Goal: Book appointment/travel/reservation

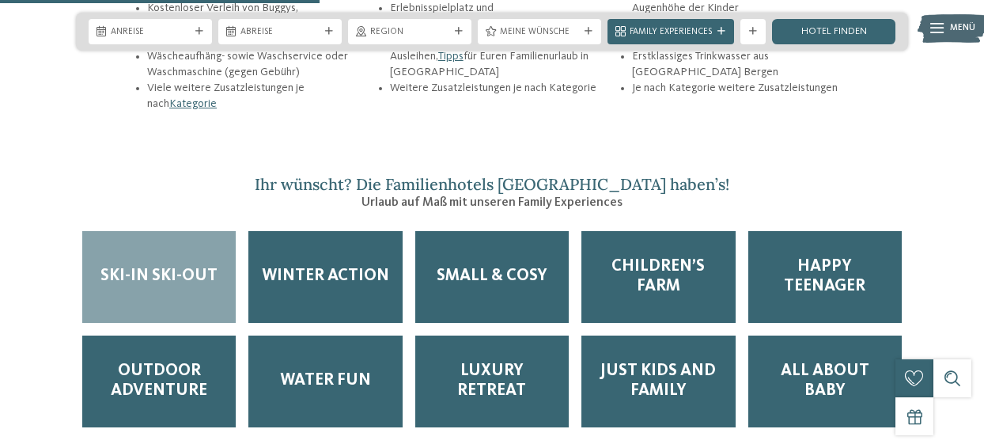
scroll to position [1978, 0]
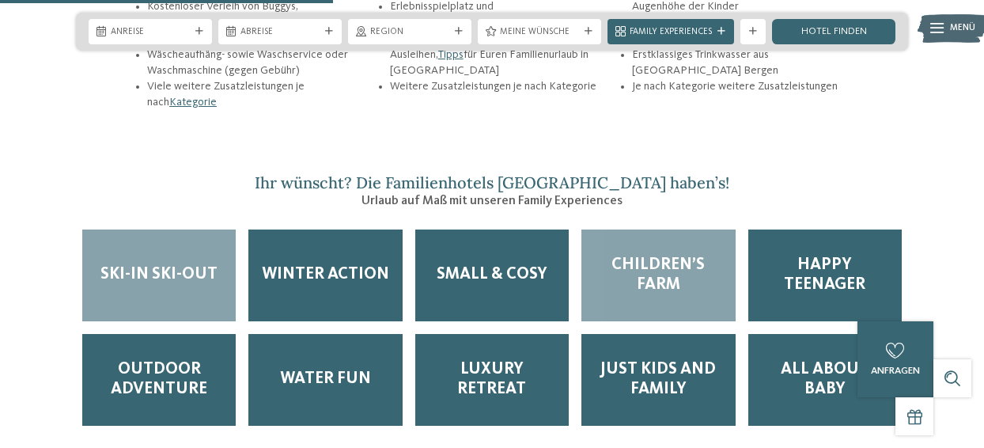
click at [657, 256] on span "Children’s Farm" at bounding box center [658, 276] width 128 height 40
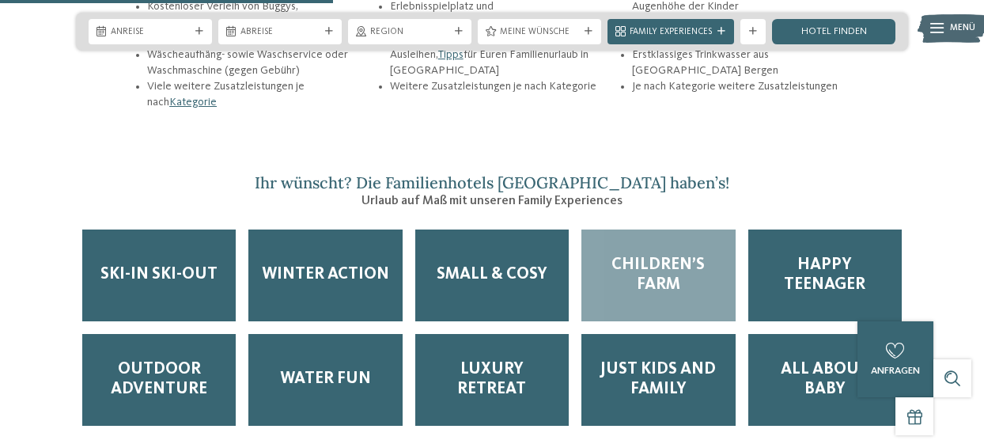
click at [657, 256] on span "Children’s Farm" at bounding box center [658, 276] width 128 height 40
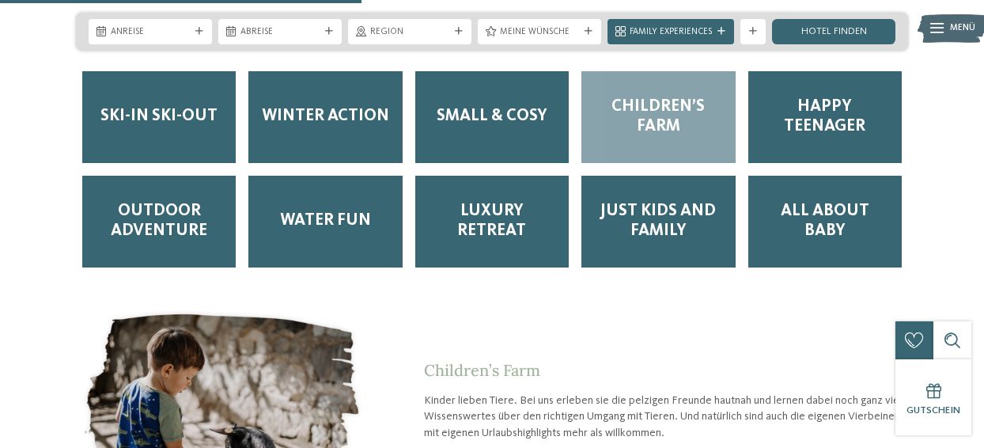
scroll to position [2294, 0]
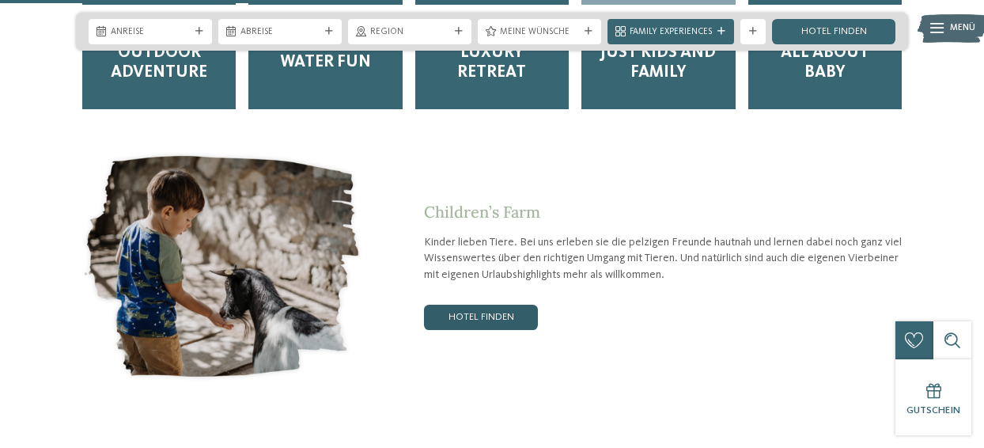
click at [452, 305] on link "Hotel finden" at bounding box center [481, 317] width 114 height 25
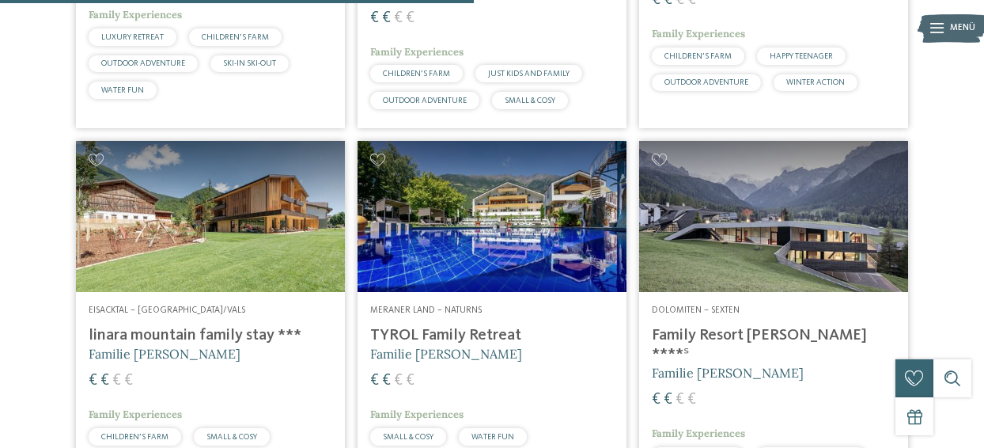
scroll to position [1103, 0]
click at [163, 345] on h4 "linara mountain family stay ***" at bounding box center [211, 335] width 244 height 19
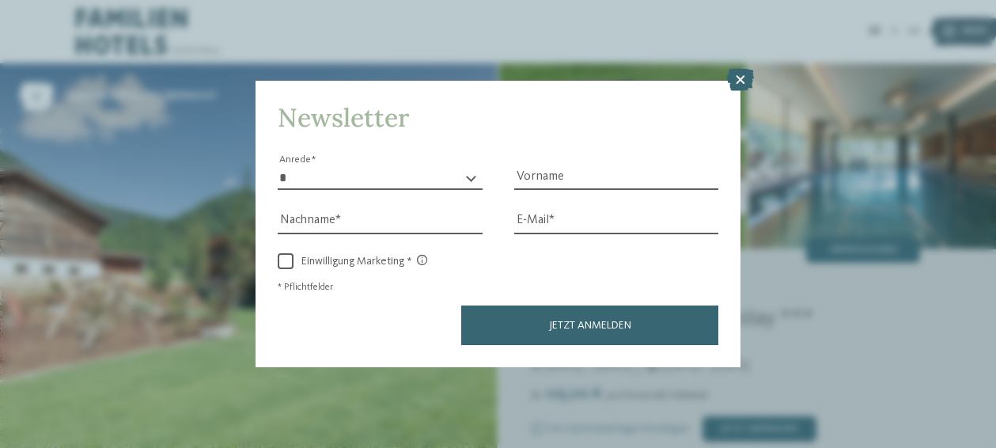
click at [741, 80] on icon at bounding box center [740, 80] width 27 height 22
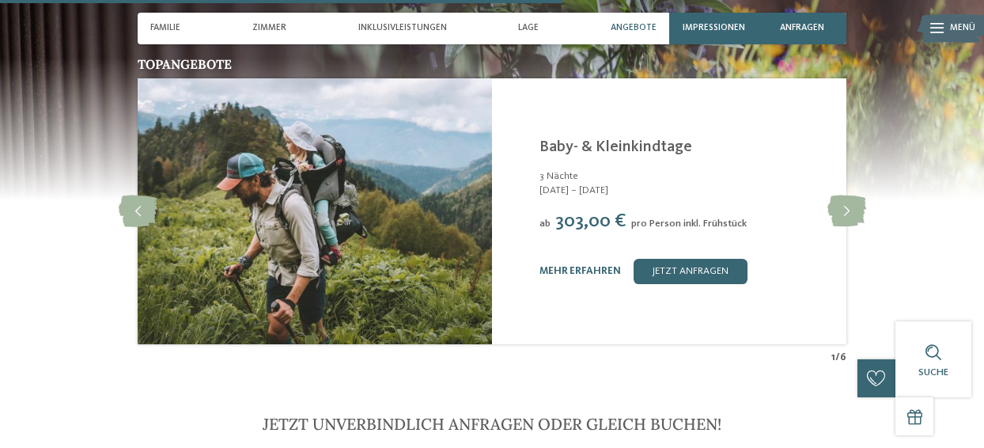
scroll to position [2532, 0]
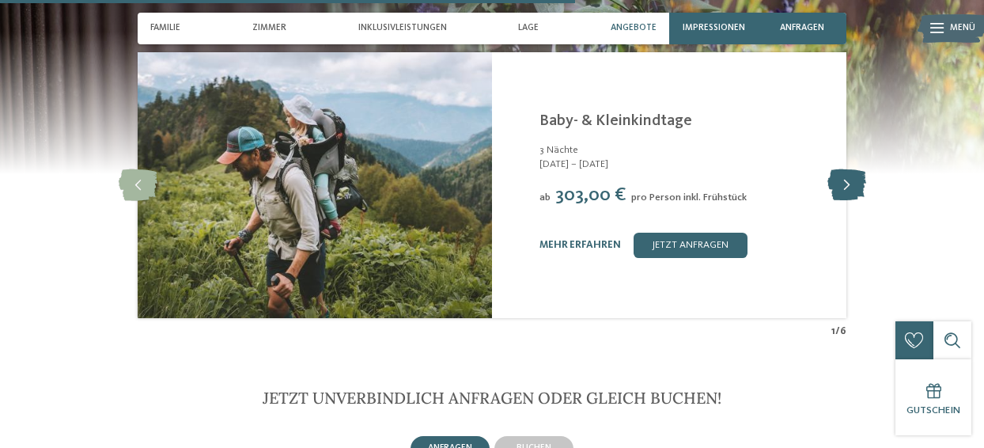
click at [850, 169] on icon at bounding box center [847, 185] width 39 height 32
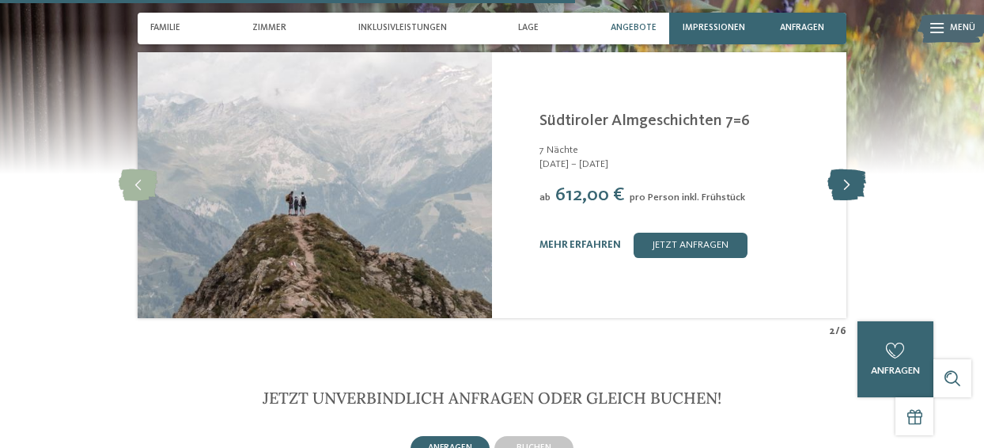
click at [850, 169] on icon at bounding box center [847, 185] width 39 height 32
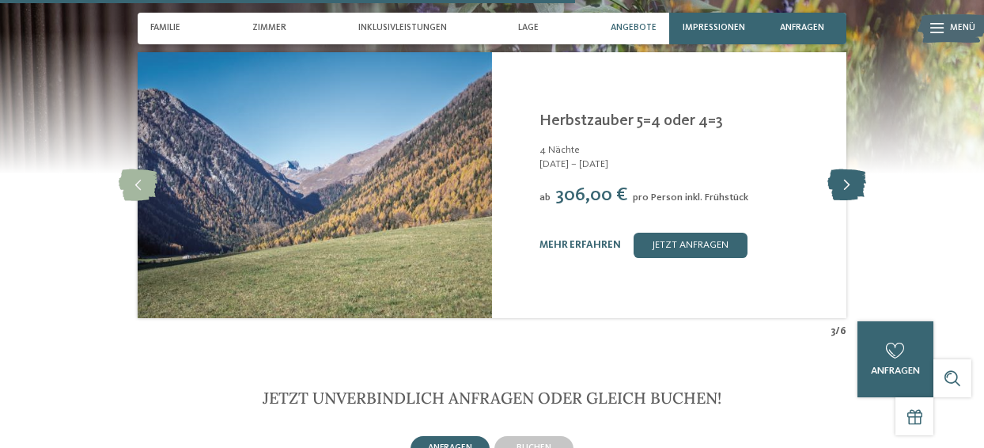
click at [850, 169] on icon at bounding box center [847, 185] width 39 height 32
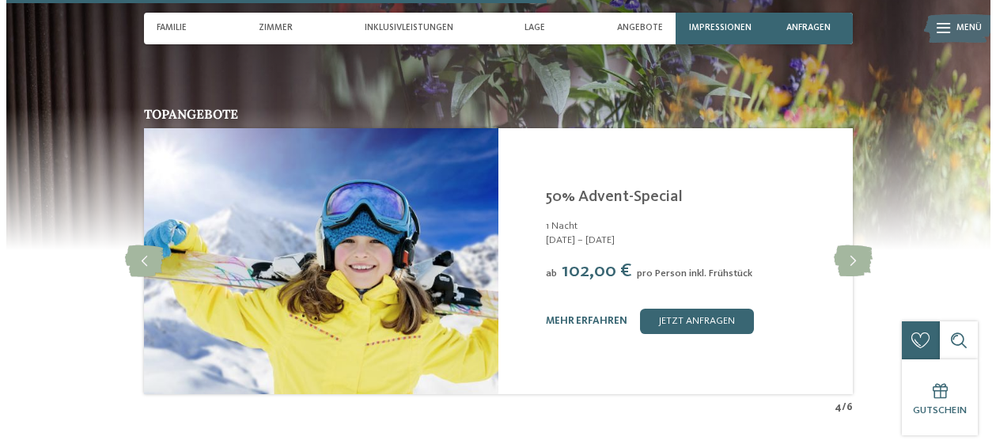
scroll to position [2374, 0]
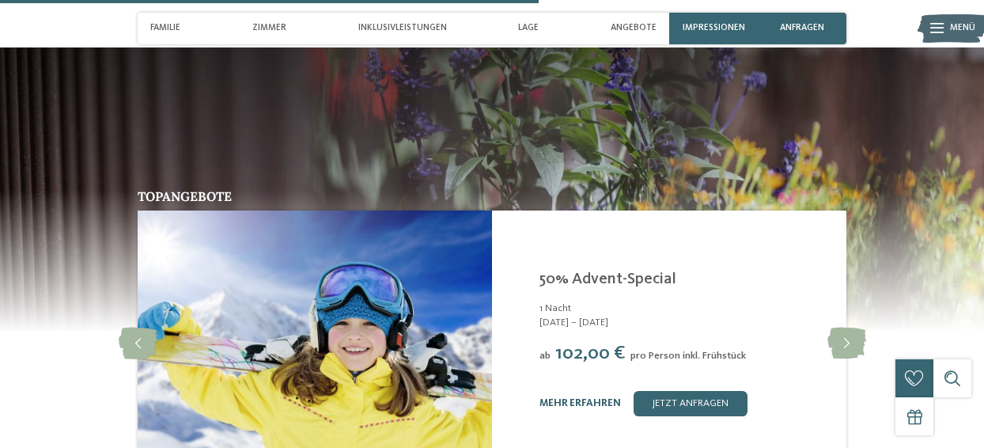
click at [569, 398] on link "mehr erfahren" at bounding box center [580, 403] width 81 height 10
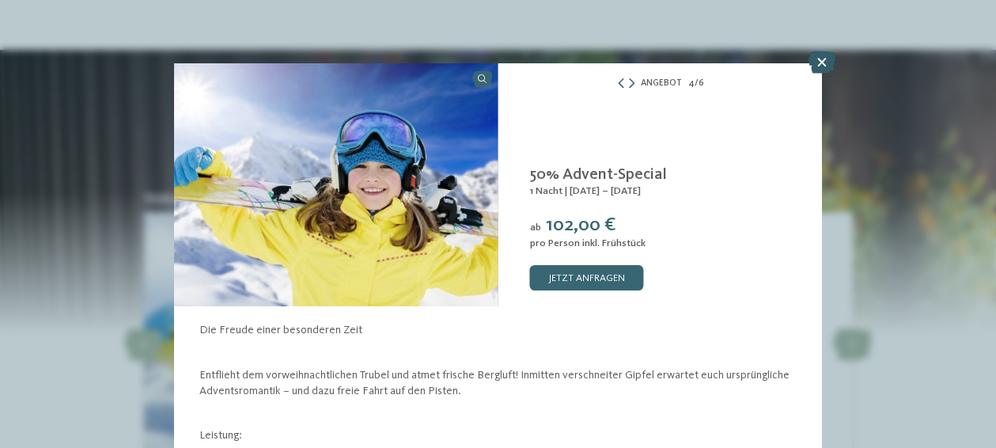
click at [816, 64] on icon at bounding box center [822, 62] width 27 height 22
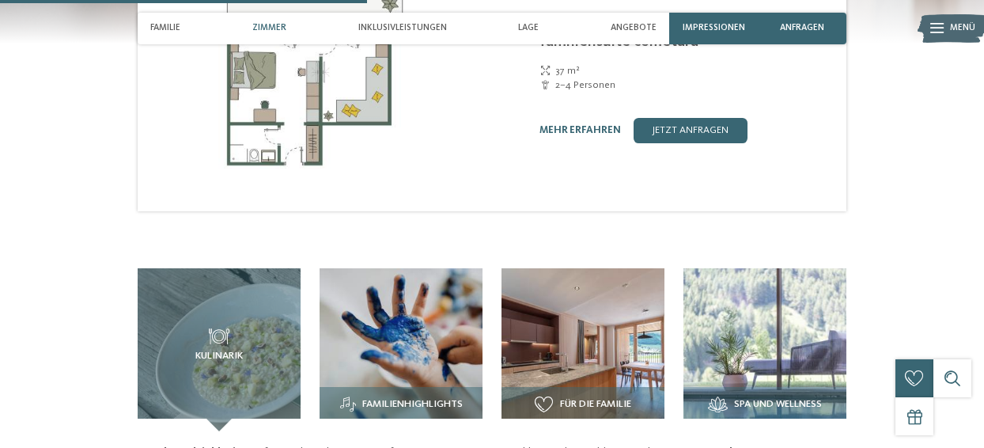
scroll to position [1345, 0]
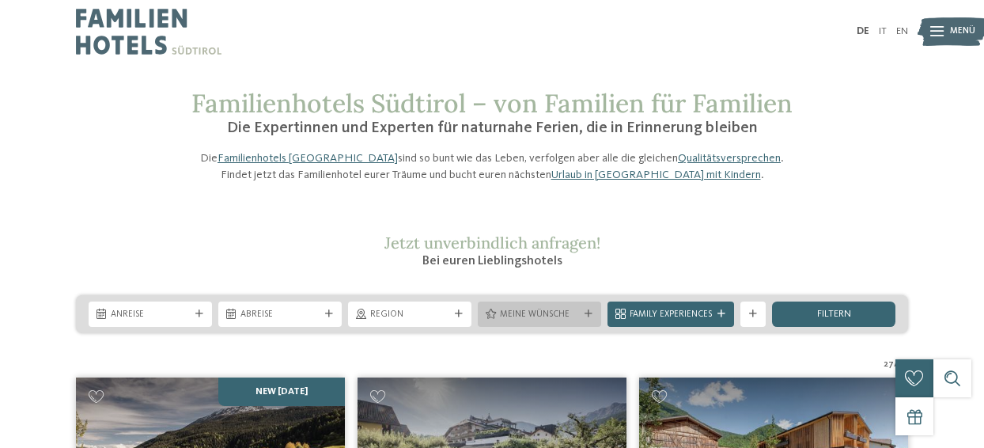
click at [587, 327] on div "Meine Wünsche" at bounding box center [539, 313] width 123 height 25
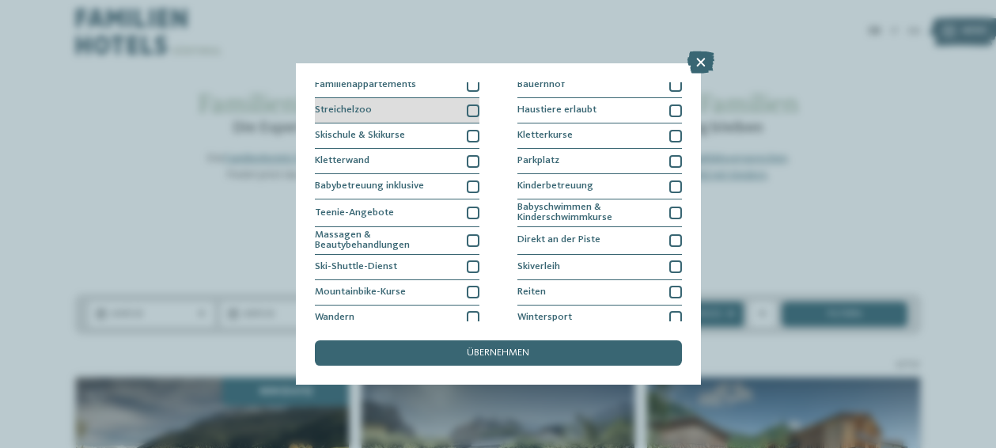
scroll to position [216, 0]
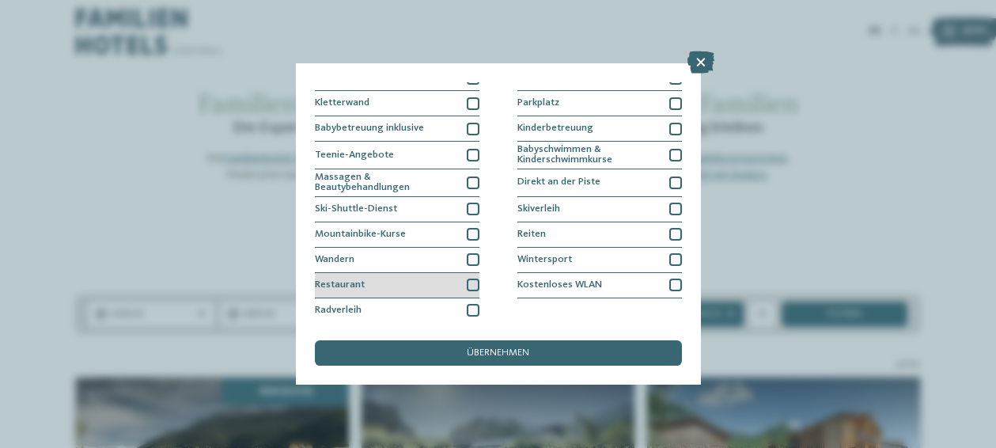
click at [468, 284] on div at bounding box center [473, 284] width 13 height 13
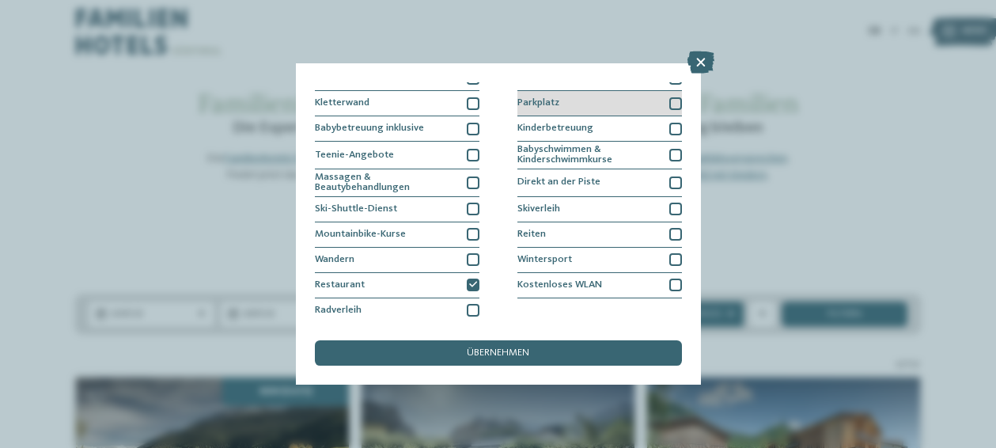
click at [672, 101] on div at bounding box center [675, 103] width 13 height 13
click at [695, 61] on icon at bounding box center [701, 62] width 27 height 22
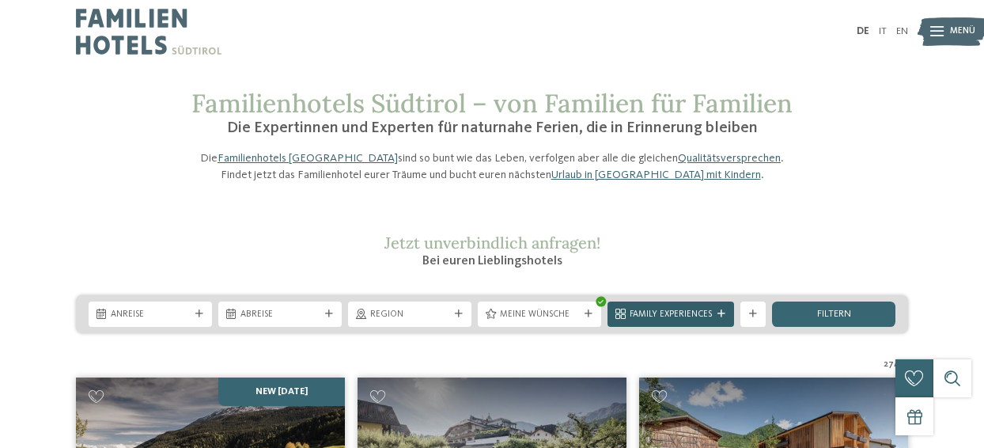
click at [723, 318] on icon at bounding box center [722, 314] width 8 height 8
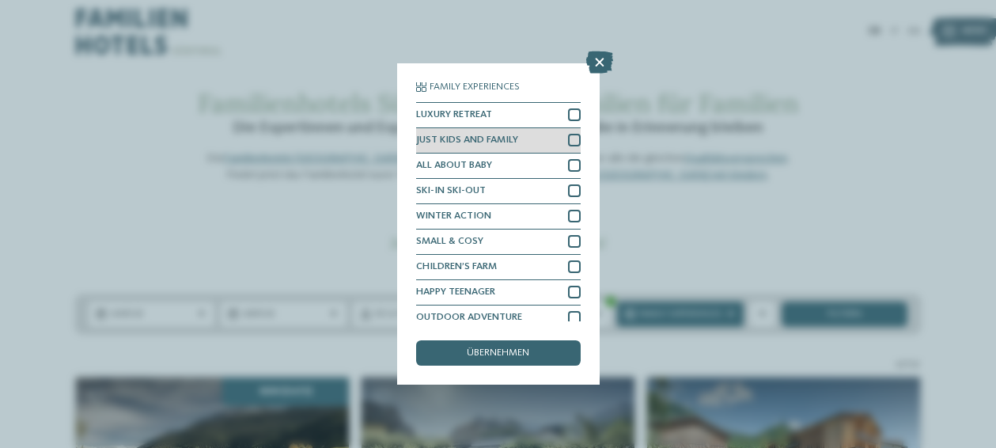
click at [568, 139] on div at bounding box center [574, 140] width 13 height 13
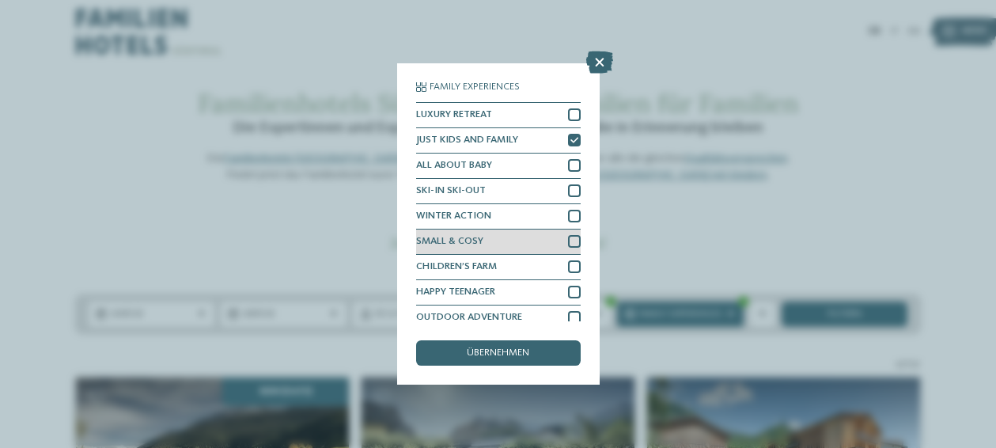
click at [568, 241] on div at bounding box center [574, 241] width 13 height 13
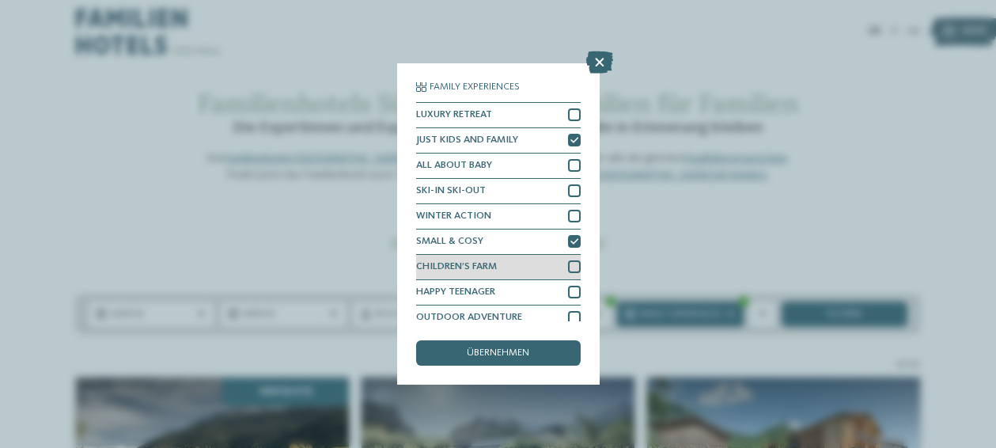
click at [568, 267] on div at bounding box center [574, 266] width 13 height 13
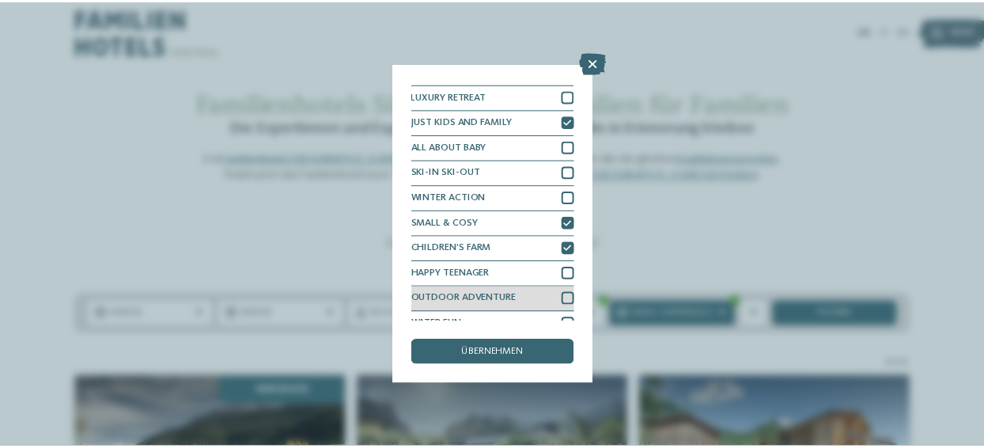
scroll to position [34, 0]
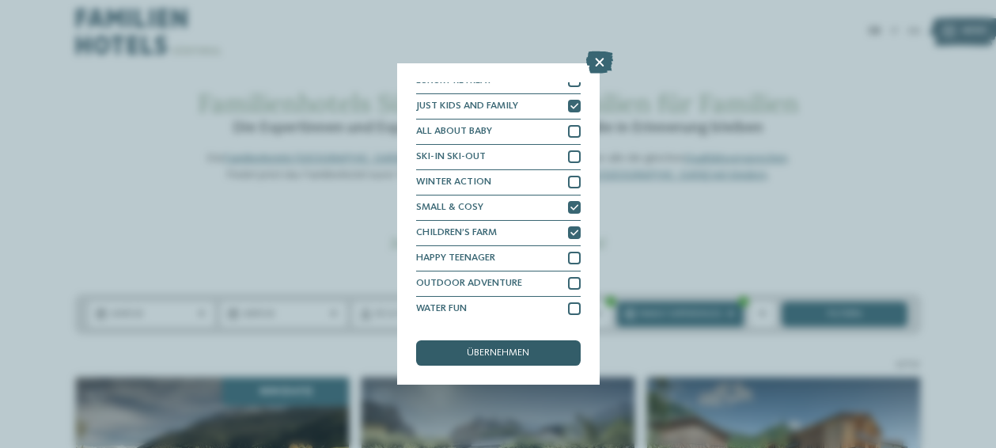
click at [506, 355] on span "übernehmen" at bounding box center [498, 353] width 63 height 10
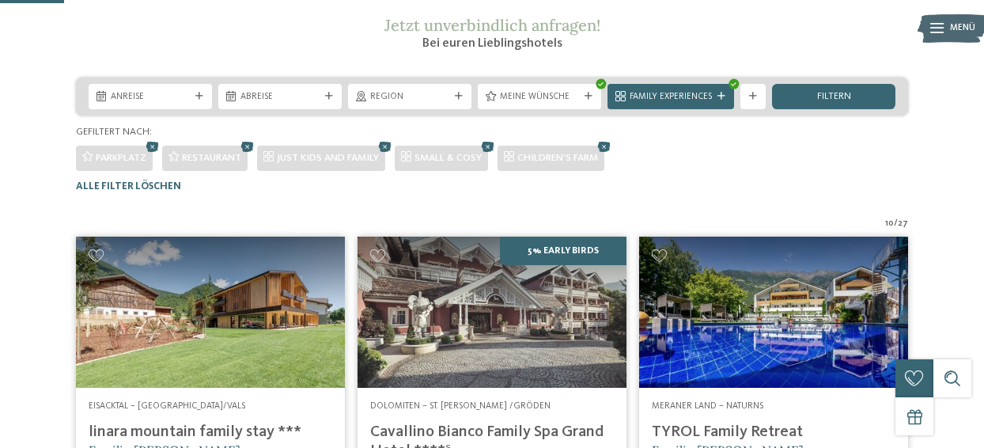
scroll to position [153, 0]
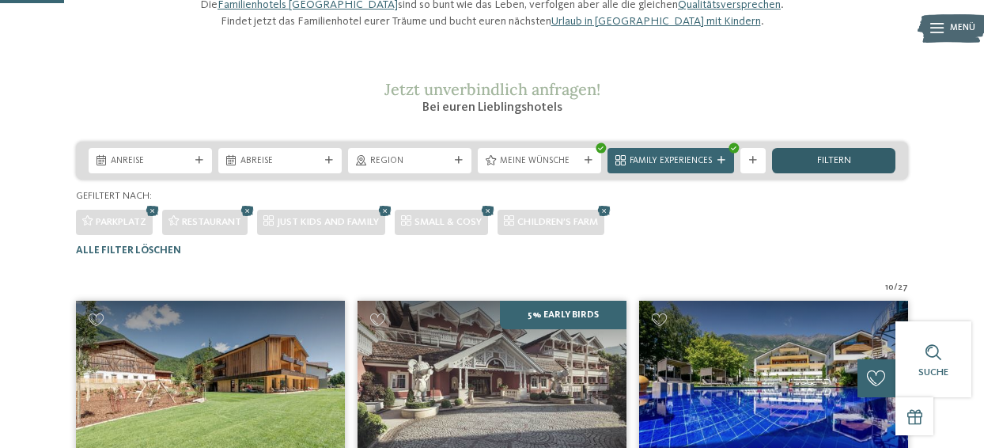
click at [822, 166] on span "filtern" at bounding box center [834, 161] width 34 height 10
